Goal: Find specific page/section: Find specific page/section

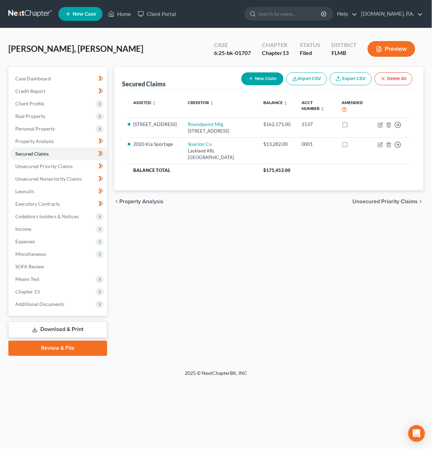
click at [35, 9] on link at bounding box center [30, 14] width 45 height 13
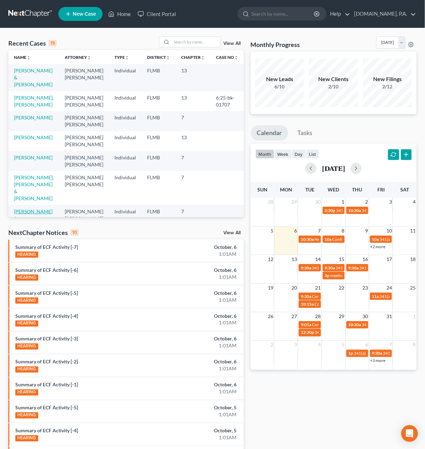
click at [26, 208] on link "[PERSON_NAME] & [PERSON_NAME]" at bounding box center [33, 218] width 39 height 20
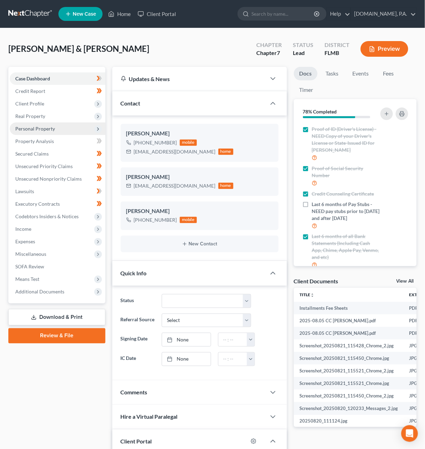
click at [41, 126] on span "Personal Property" at bounding box center [35, 129] width 40 height 6
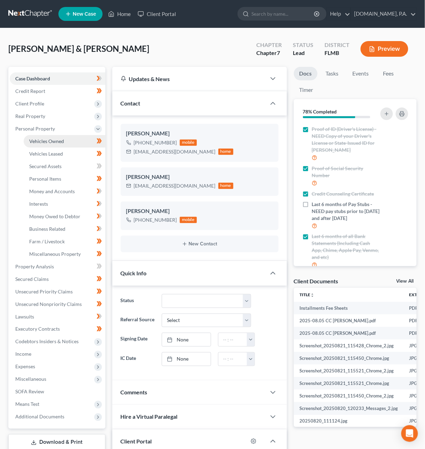
click at [42, 139] on span "Vehicles Owned" at bounding box center [46, 141] width 35 height 6
